Goal: Task Accomplishment & Management: Manage account settings

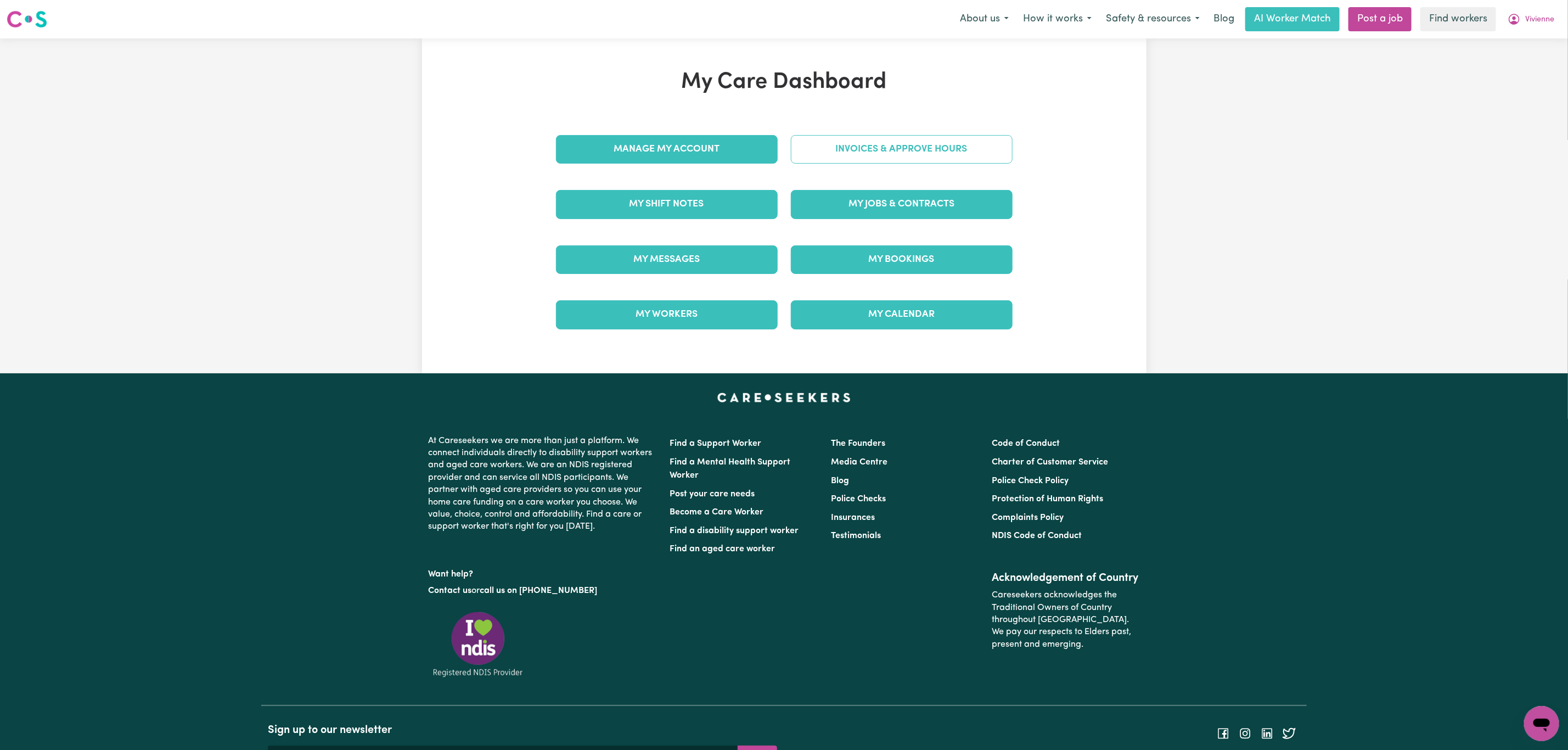
click at [906, 141] on link "Invoices & Approve Hours" at bounding box center [902, 149] width 222 height 29
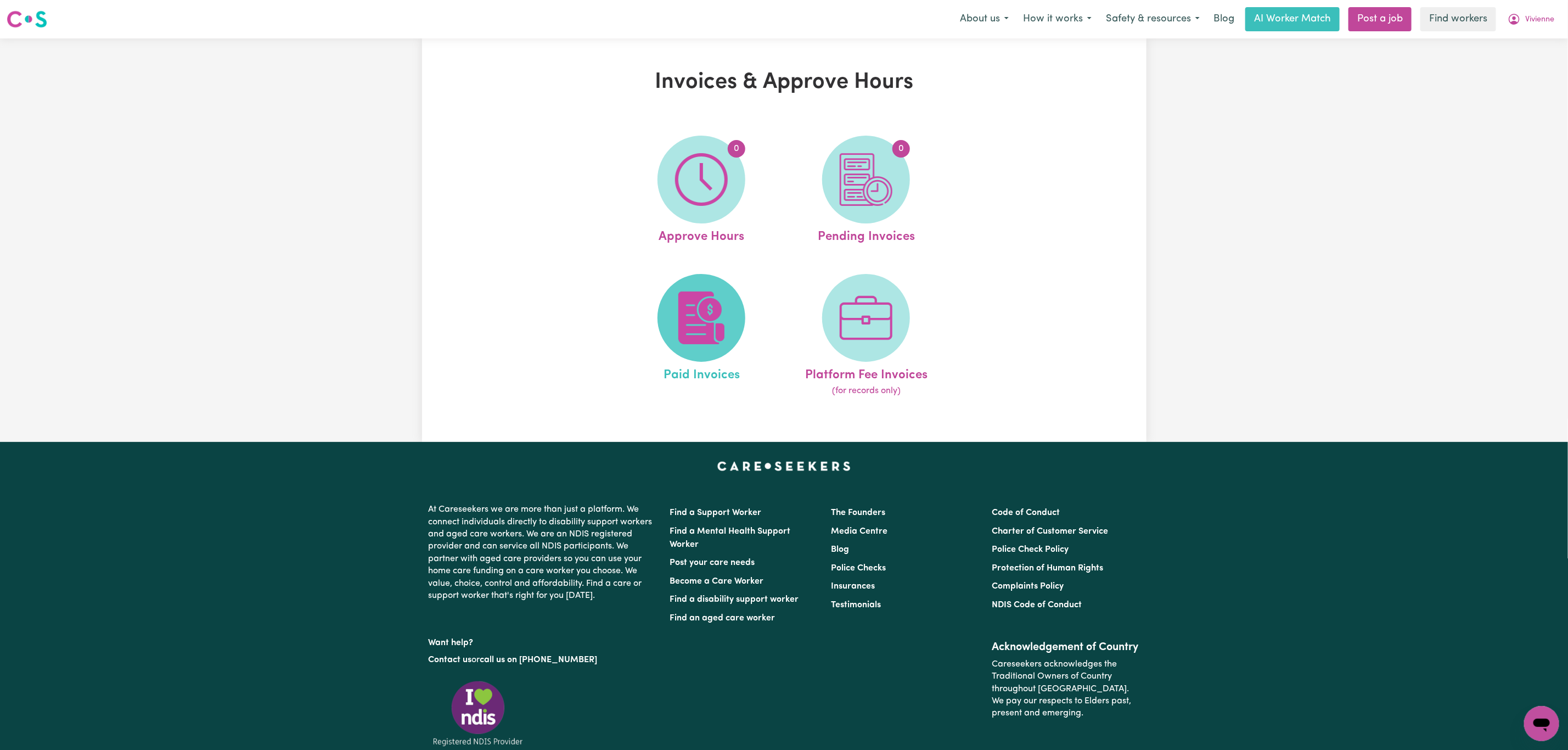
click at [722, 292] on img at bounding box center [701, 317] width 52 height 53
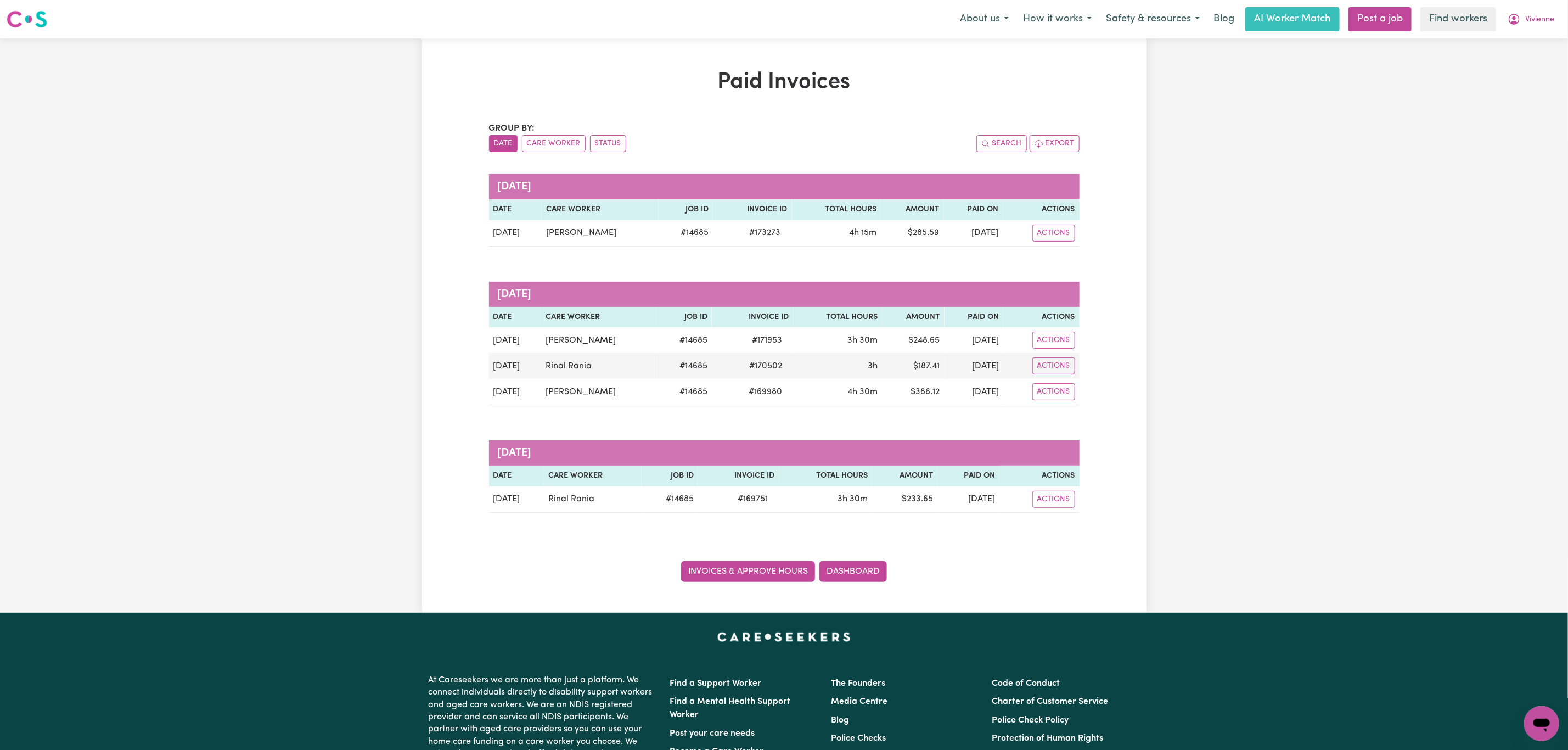
click at [743, 581] on link "Invoices & Approve Hours" at bounding box center [748, 571] width 134 height 21
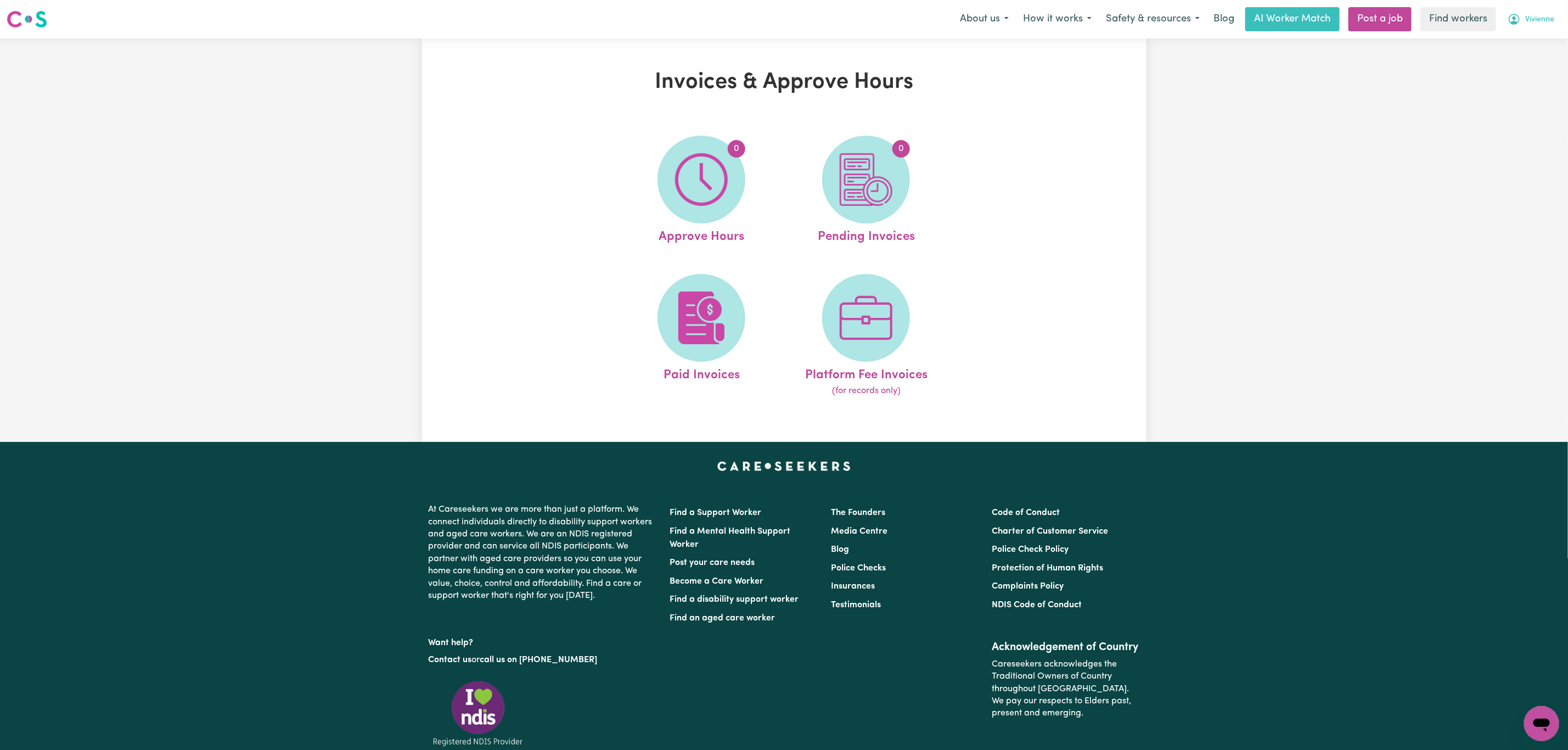
drag, startPoint x: 1538, startPoint y: 12, endPoint x: 1530, endPoint y: 28, distance: 17.9
click at [1538, 12] on button "Vivienne" at bounding box center [1530, 19] width 61 height 23
click at [1520, 42] on link "My Dashboard" at bounding box center [1518, 43] width 87 height 21
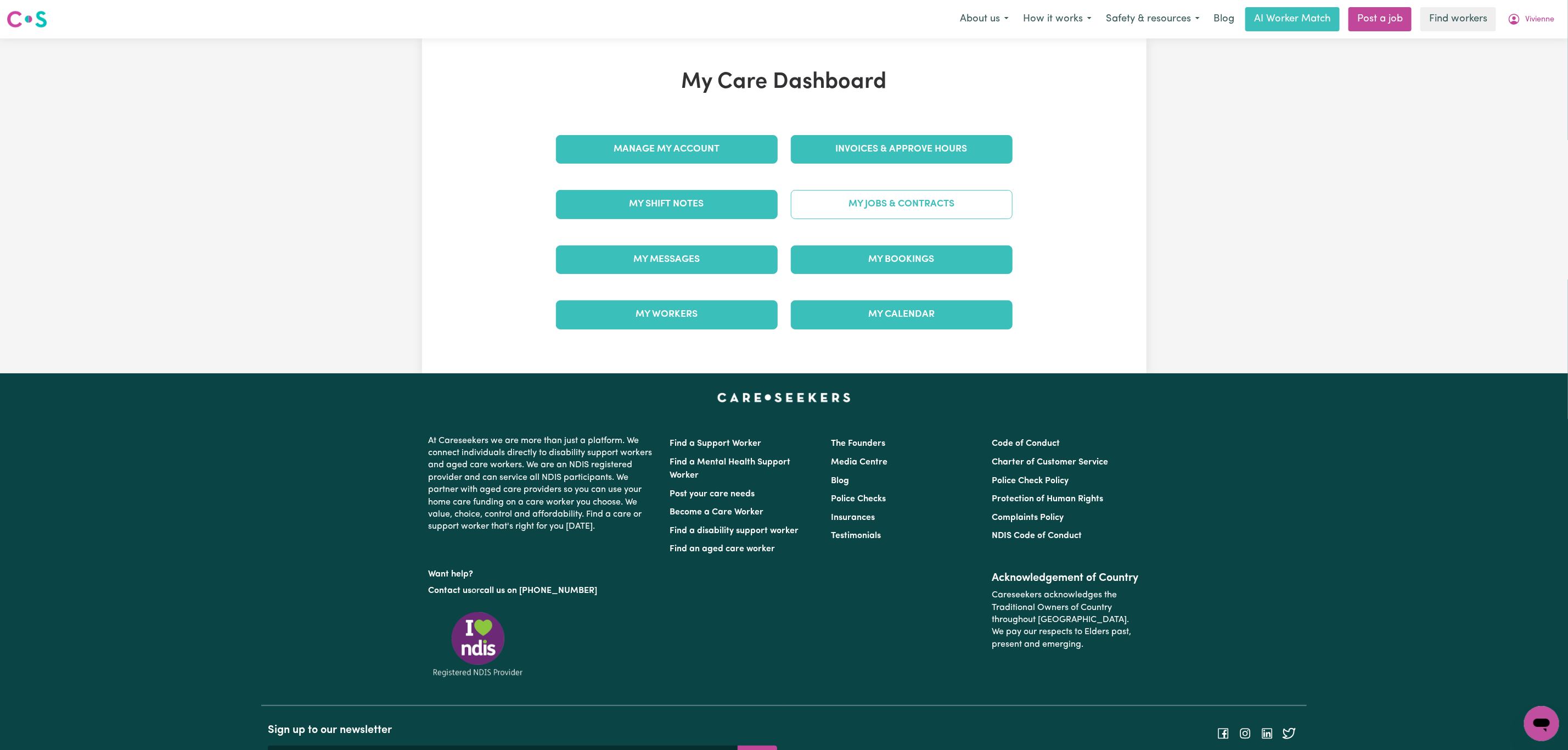
click at [825, 204] on link "My Jobs & Contracts" at bounding box center [902, 204] width 222 height 29
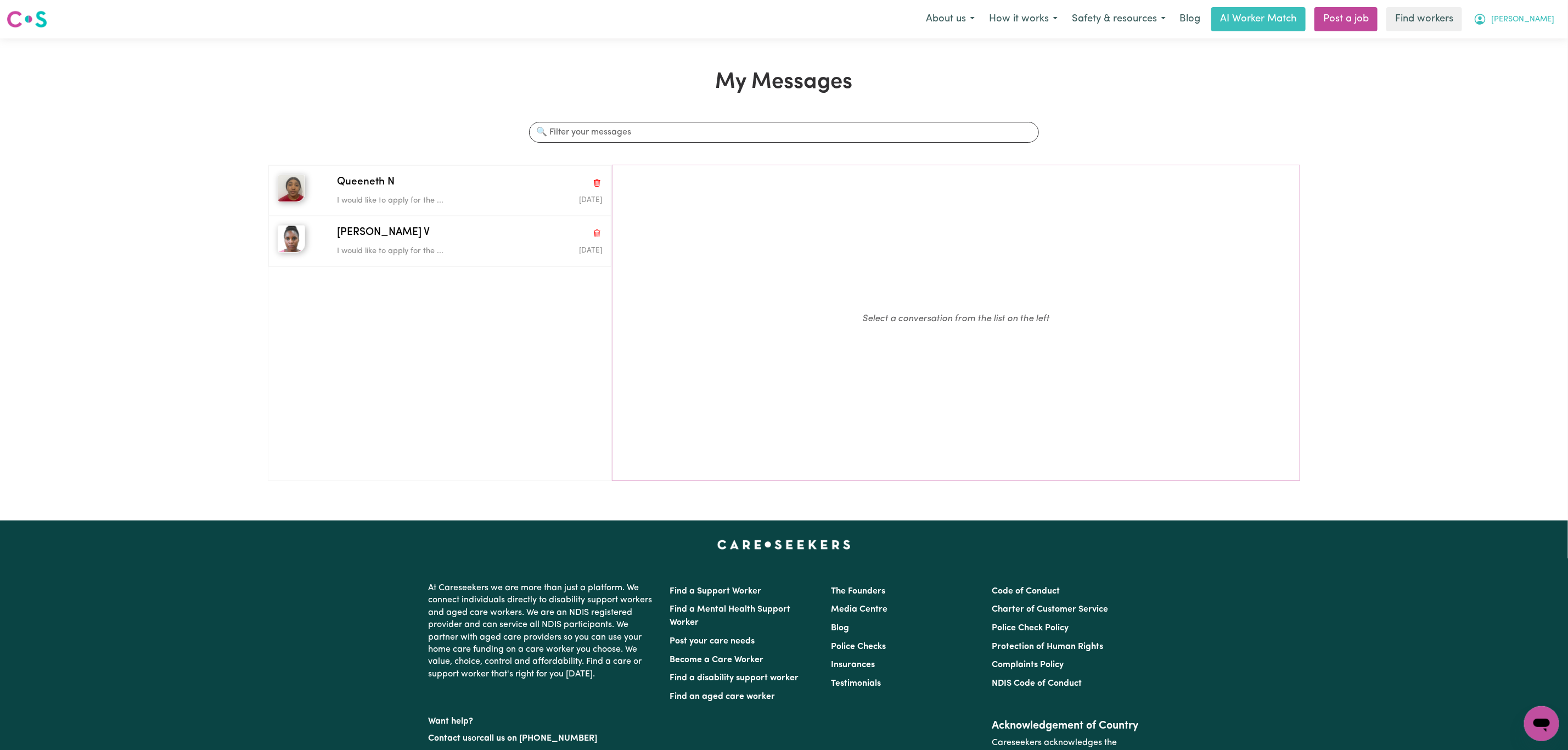
click at [1548, 17] on span "Kristin" at bounding box center [1522, 20] width 63 height 12
click at [1525, 64] on link "Logout" at bounding box center [1518, 63] width 87 height 21
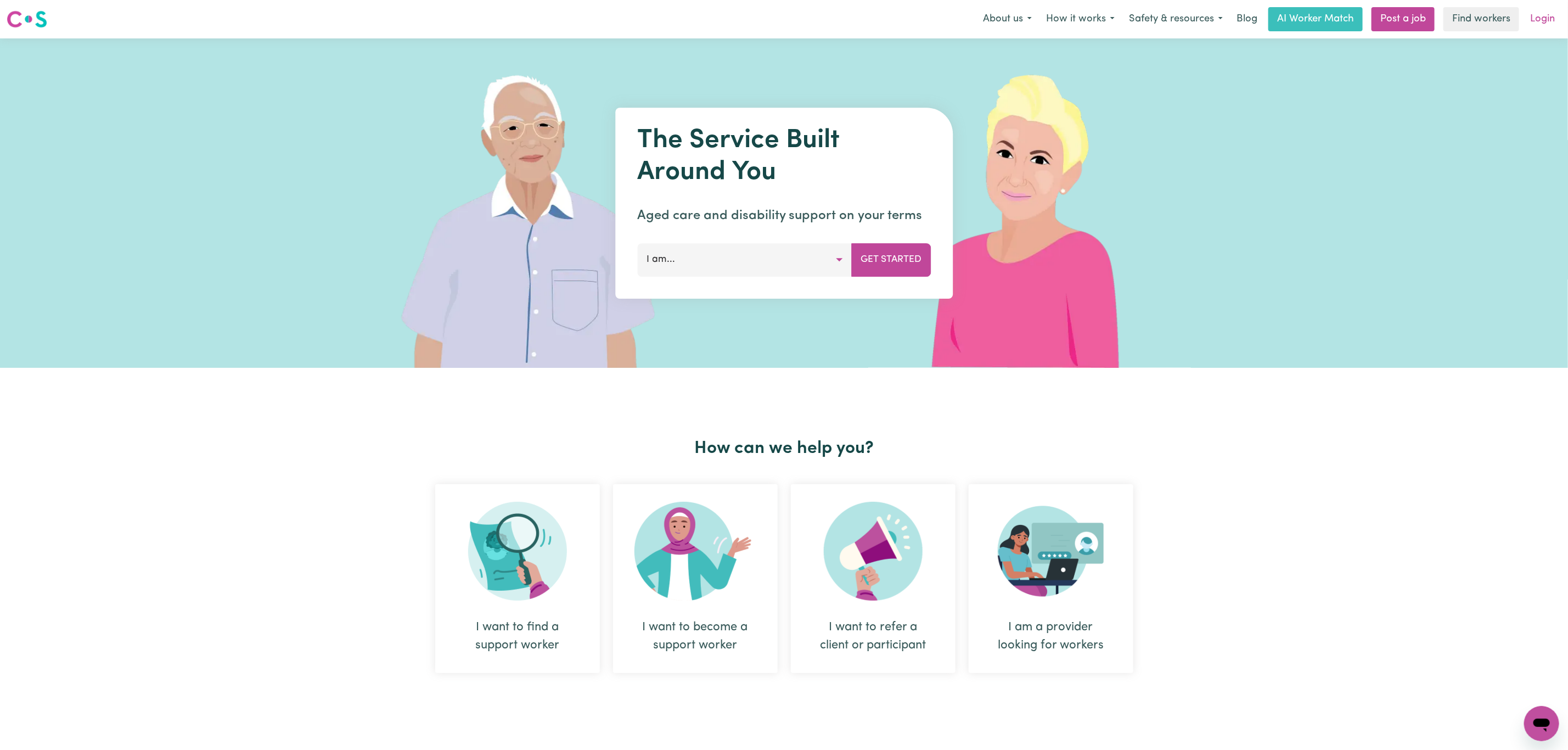
click at [1553, 15] on link "Login" at bounding box center [1542, 19] width 38 height 24
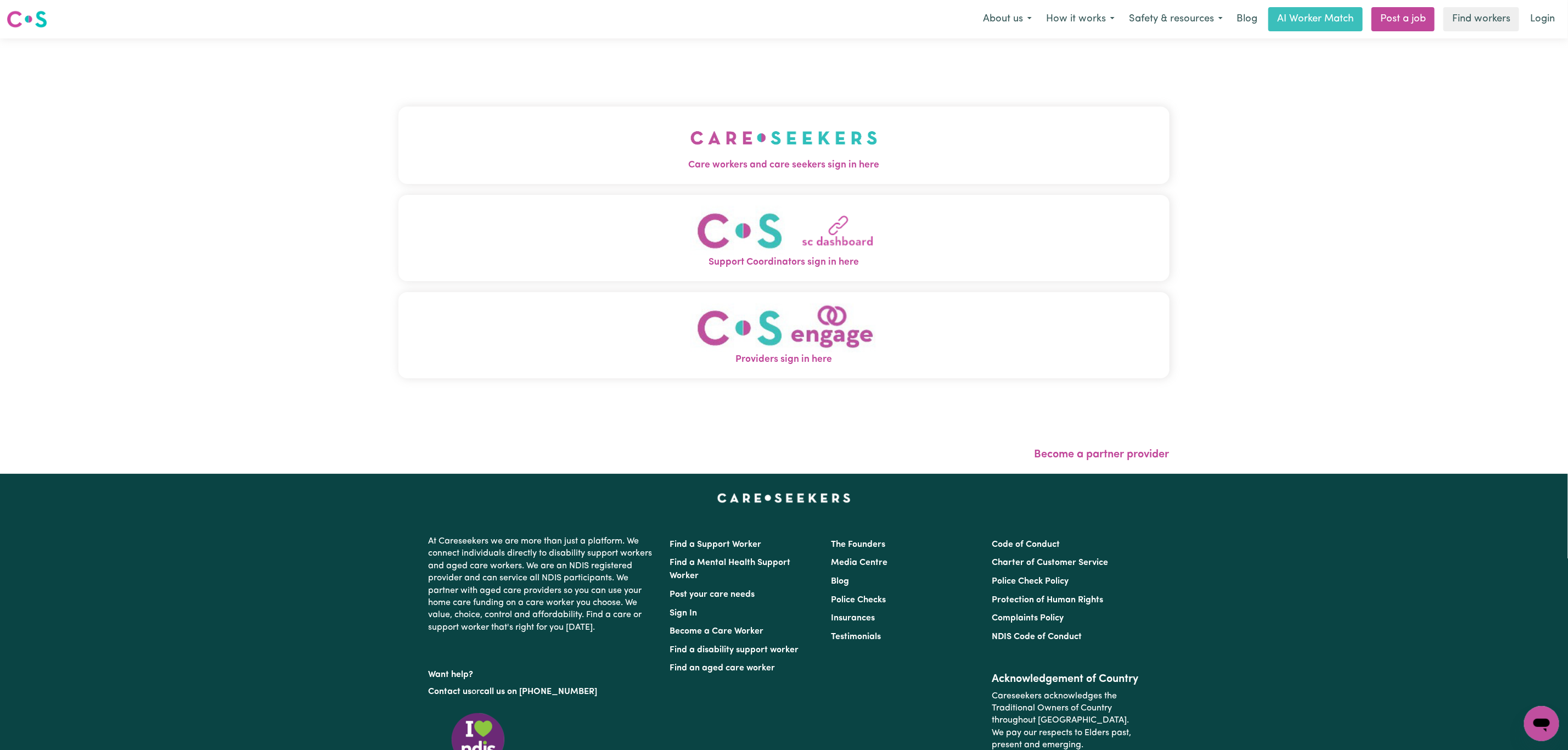
click at [805, 169] on span "Care workers and care seekers sign in here" at bounding box center [783, 165] width 771 height 14
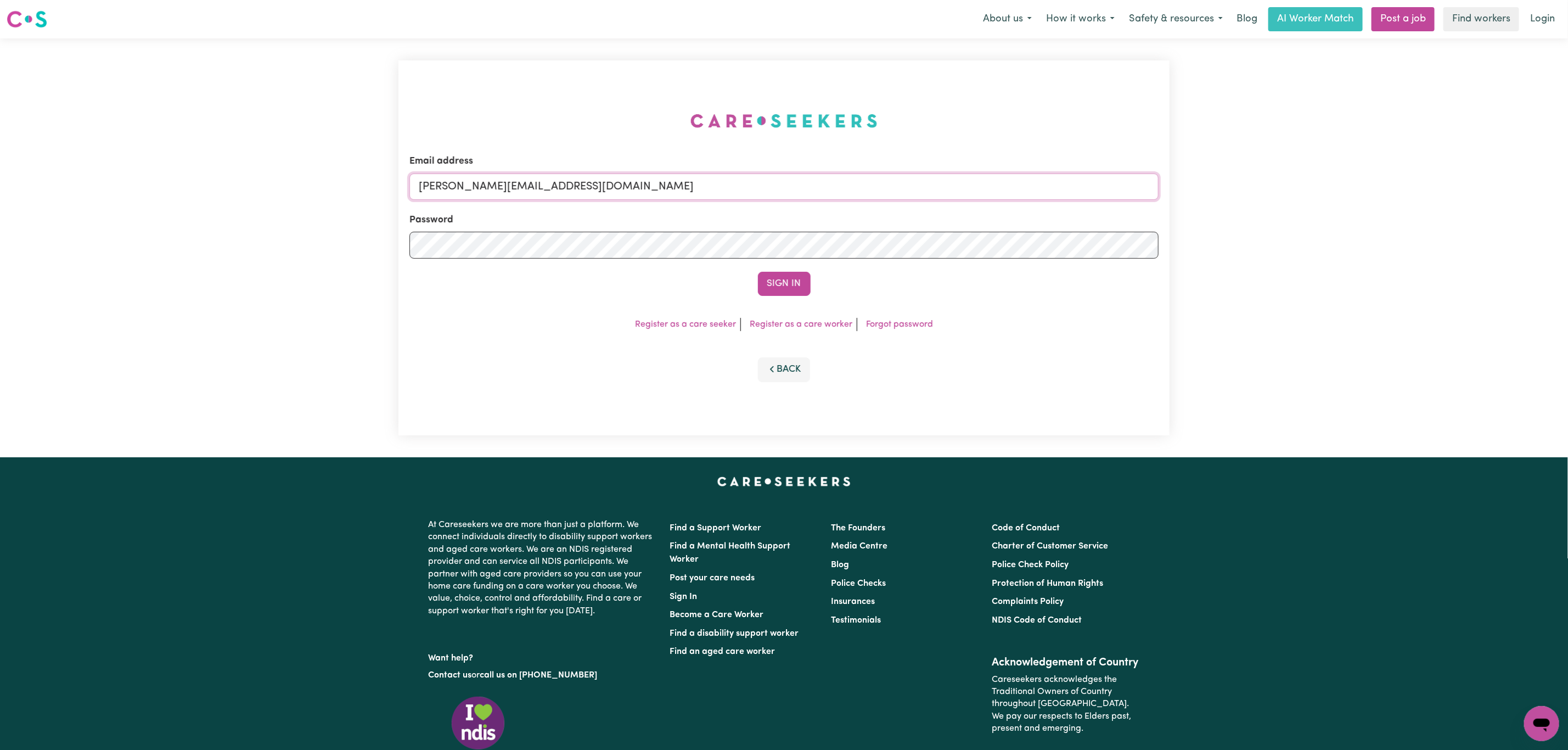
drag, startPoint x: 476, startPoint y: 188, endPoint x: 482, endPoint y: 188, distance: 6.0
click at [476, 188] on input "mikayla+engage@careseekers.com.au" at bounding box center [784, 187] width 749 height 27
drag, startPoint x: 478, startPoint y: 181, endPoint x: 795, endPoint y: 213, distance: 318.6
click at [808, 183] on input "superuser~mikayla@careseekers.com.au" at bounding box center [784, 187] width 749 height 27
type input "superuser~linlily798@gmail.com"
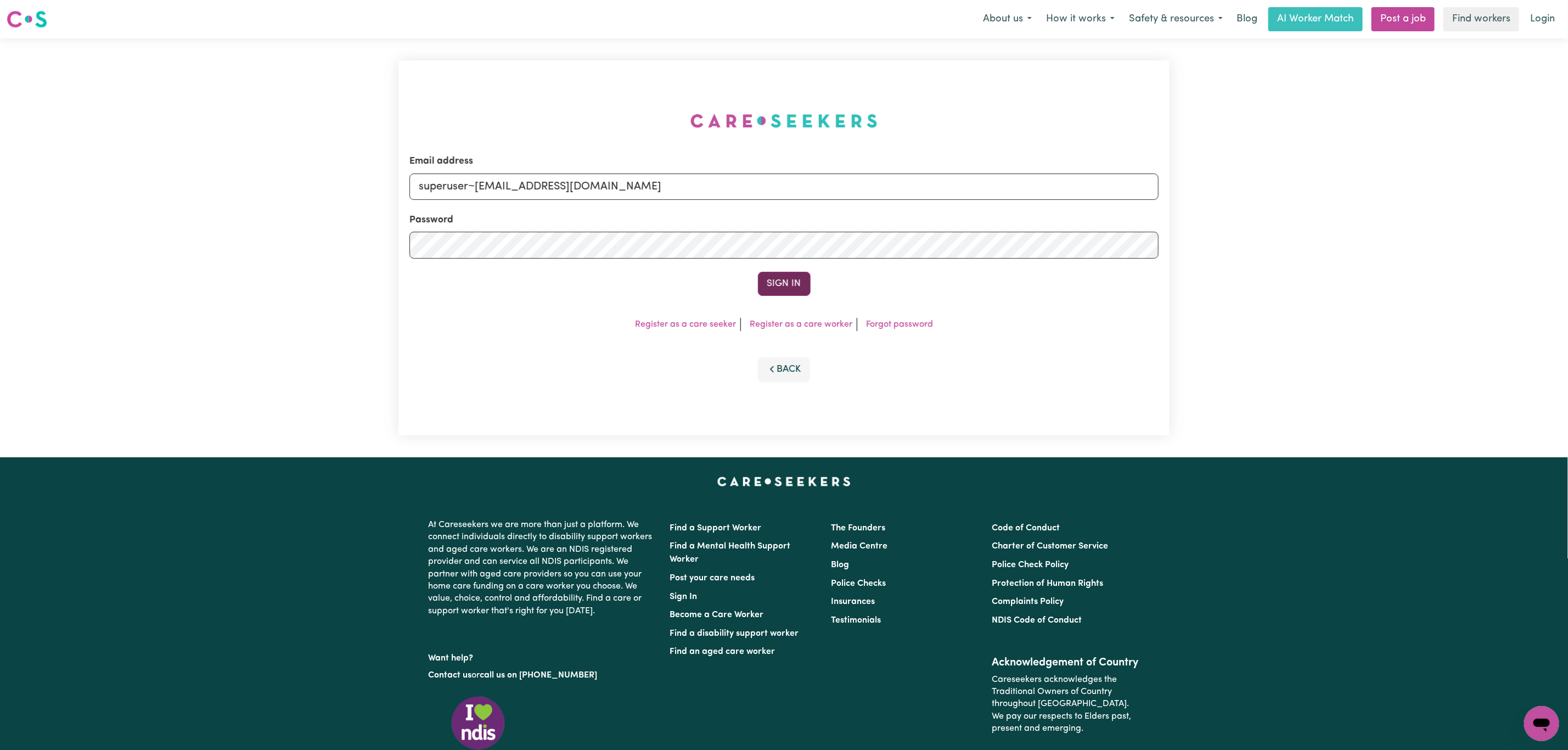
click at [787, 275] on button "Sign In" at bounding box center [784, 284] width 52 height 24
